Goal: Information Seeking & Learning: Find specific fact

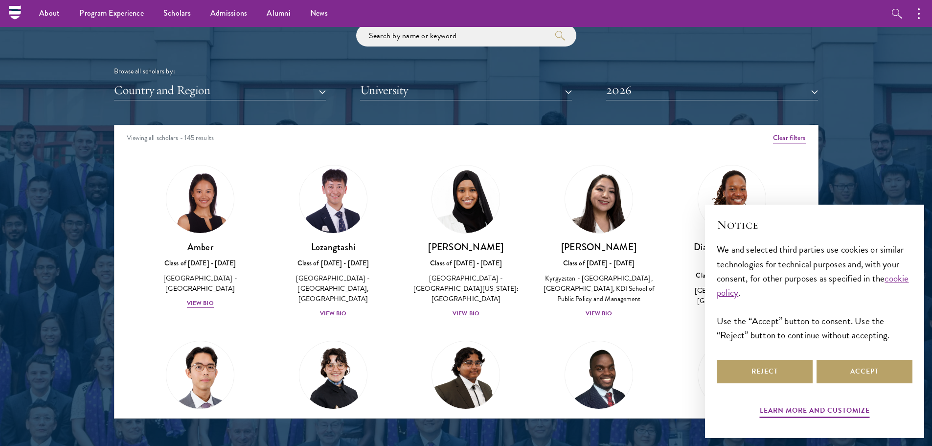
scroll to position [1126, 0]
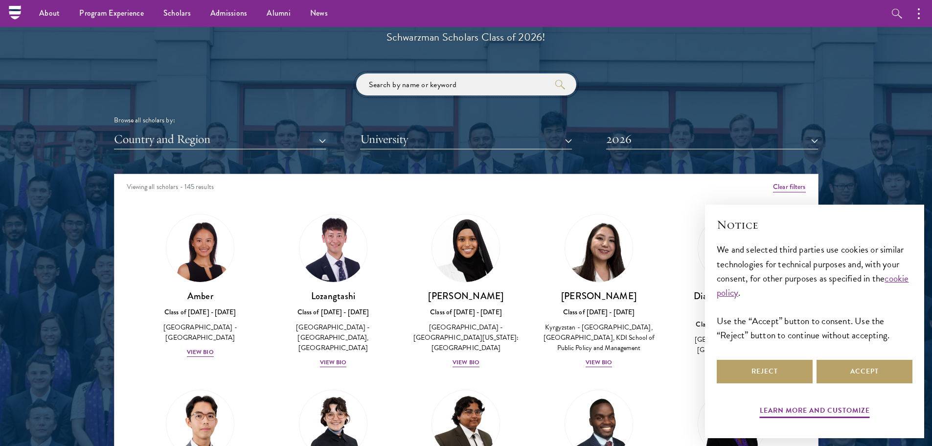
click at [415, 87] on input "search" at bounding box center [466, 84] width 220 height 22
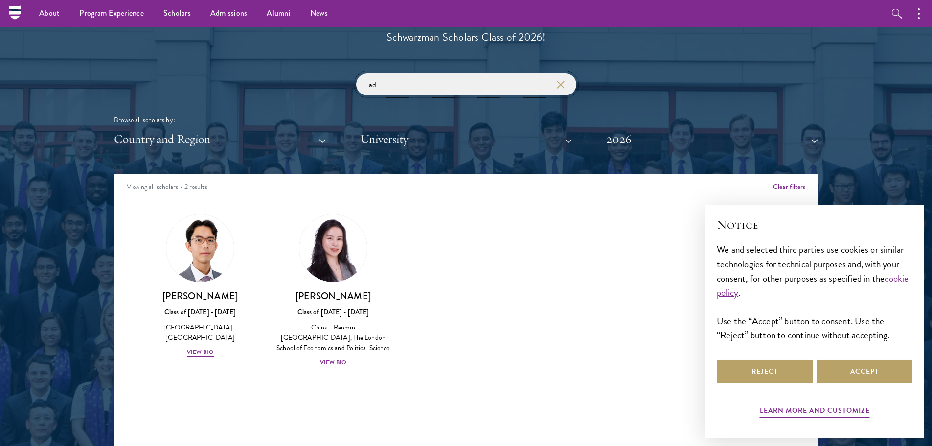
type input "a"
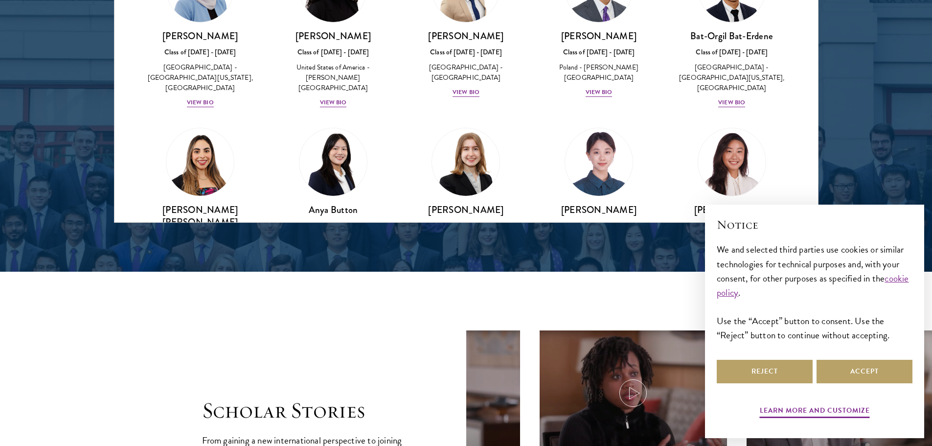
scroll to position [636, 0]
